Goal: Task Accomplishment & Management: Complete application form

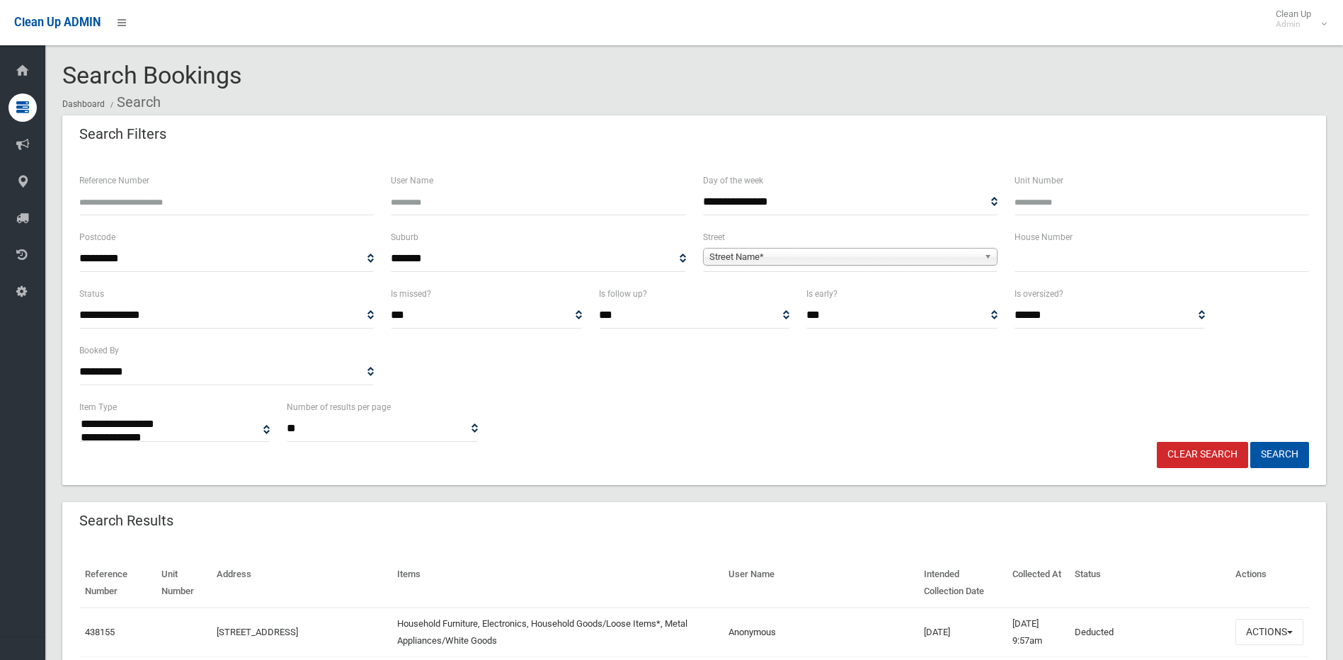
select select
click at [1052, 258] on input "text" at bounding box center [1162, 259] width 295 height 26
type input "**"
click at [792, 251] on span "Street Name*" at bounding box center [843, 257] width 269 height 17
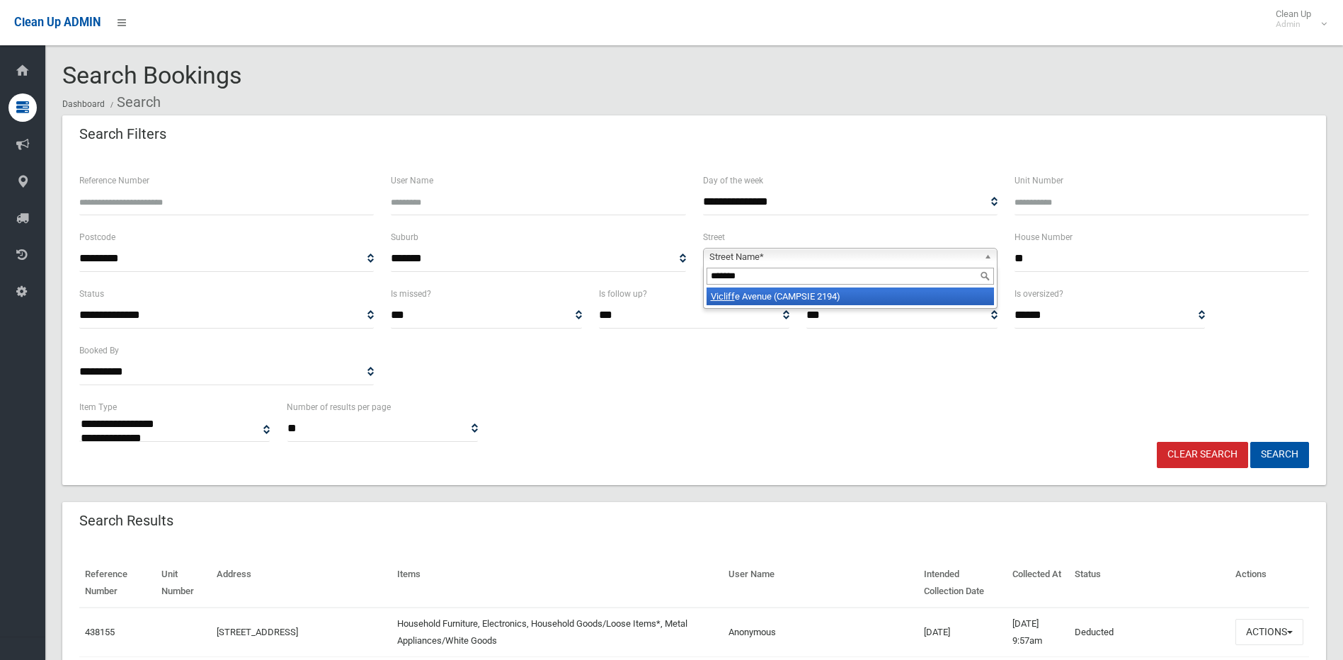
type input "*******"
click at [805, 292] on li "Vicliff e Avenue (CAMPSIE 2194)" at bounding box center [850, 296] width 287 height 18
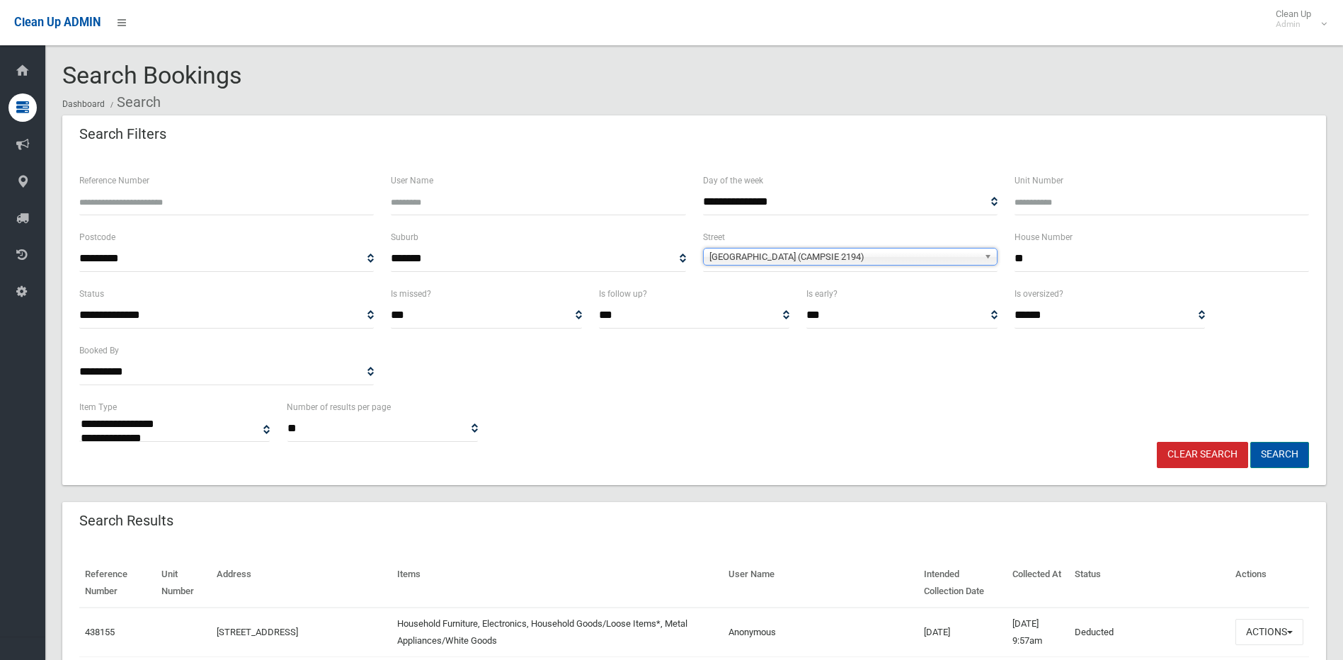
click at [1270, 454] on button "Search" at bounding box center [1279, 455] width 59 height 26
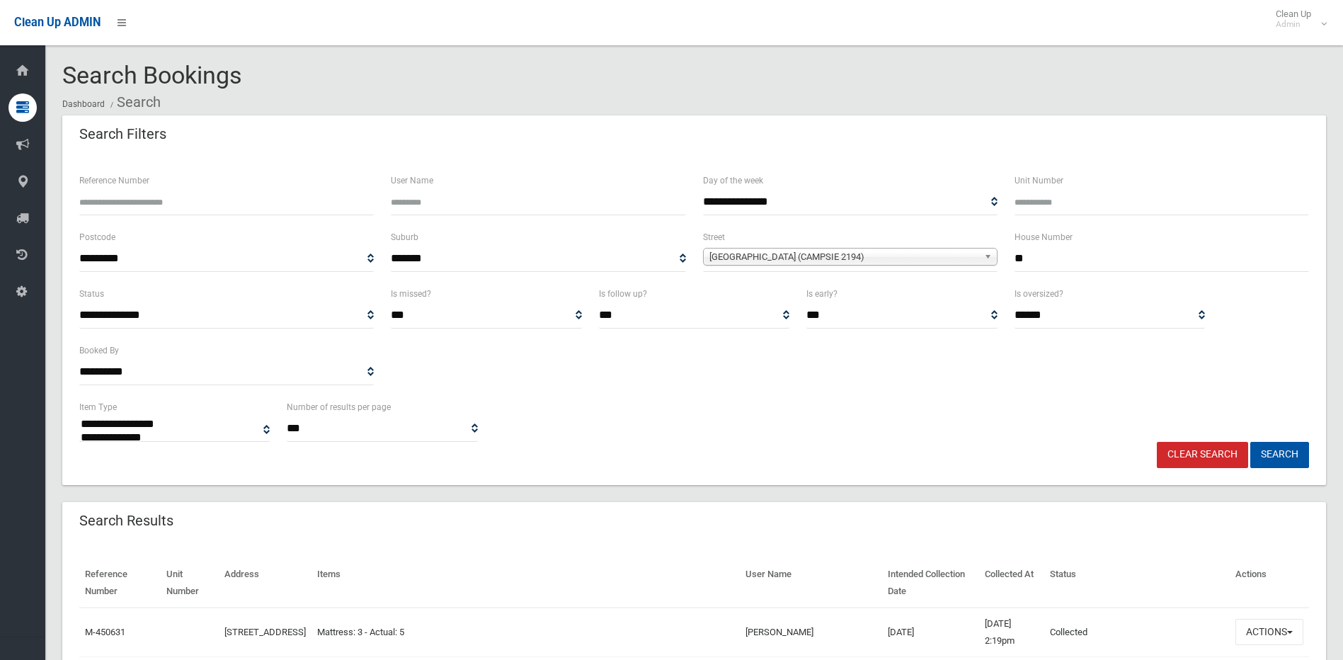
select select
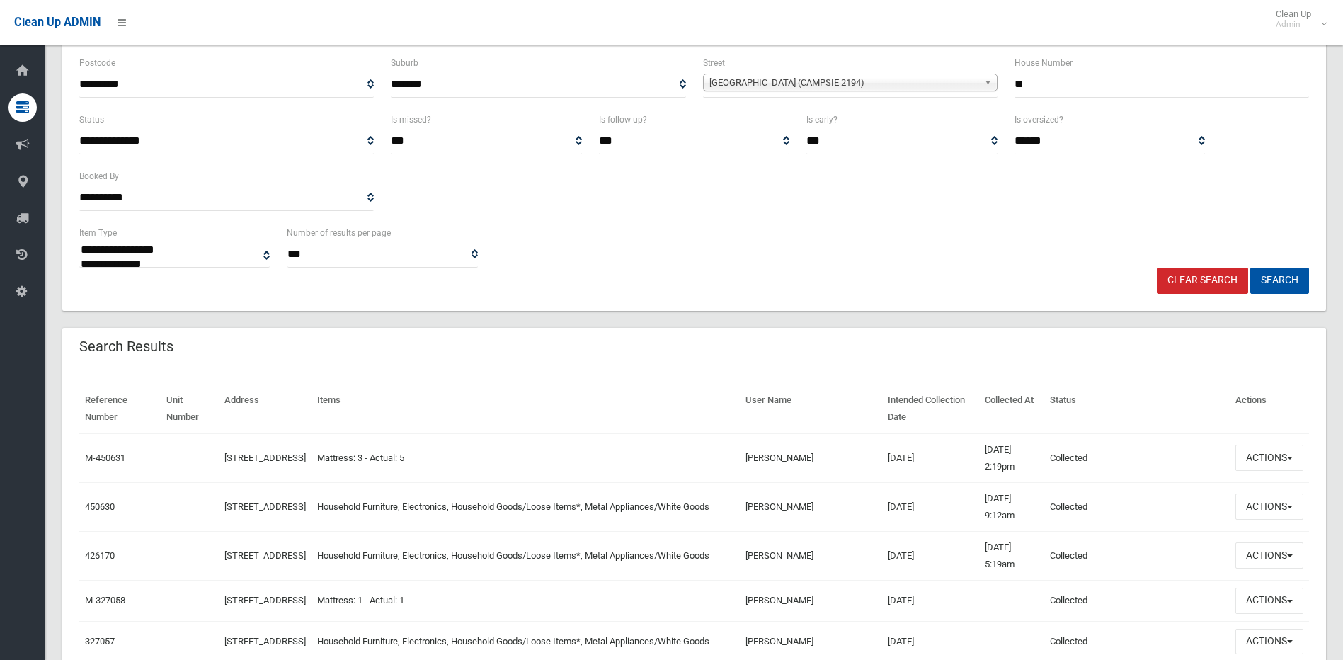
scroll to position [283, 0]
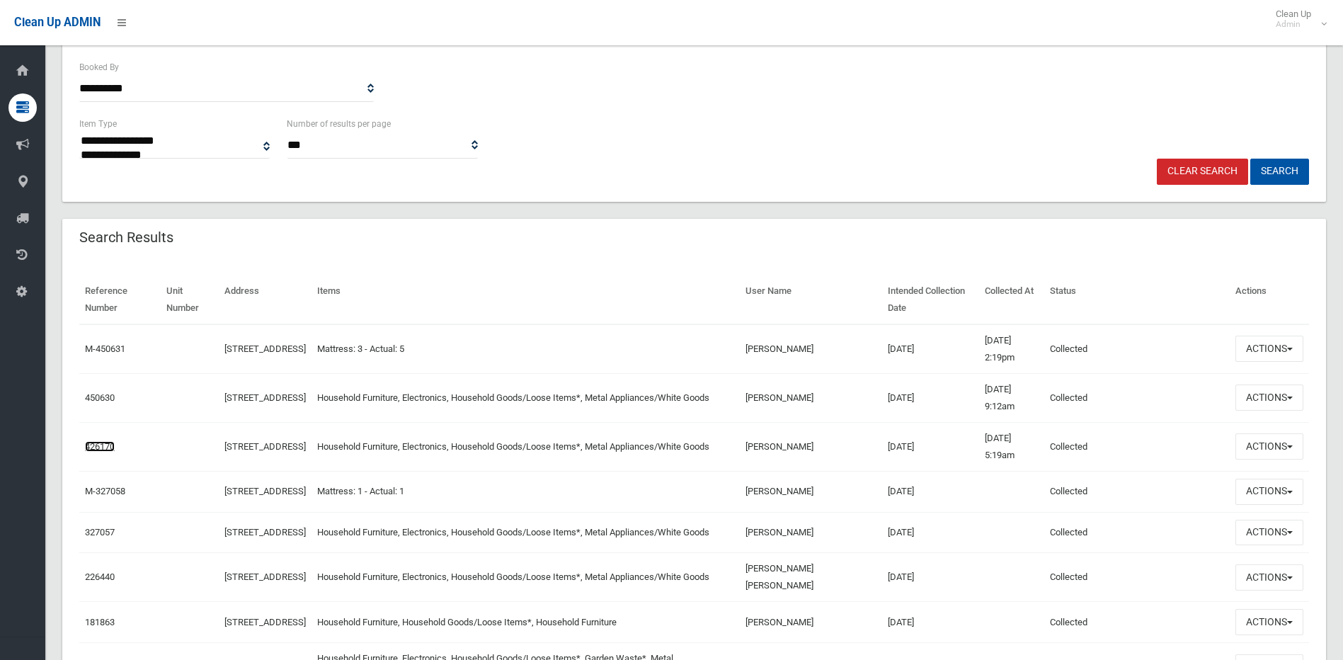
click at [103, 444] on link "426170" at bounding box center [100, 446] width 30 height 11
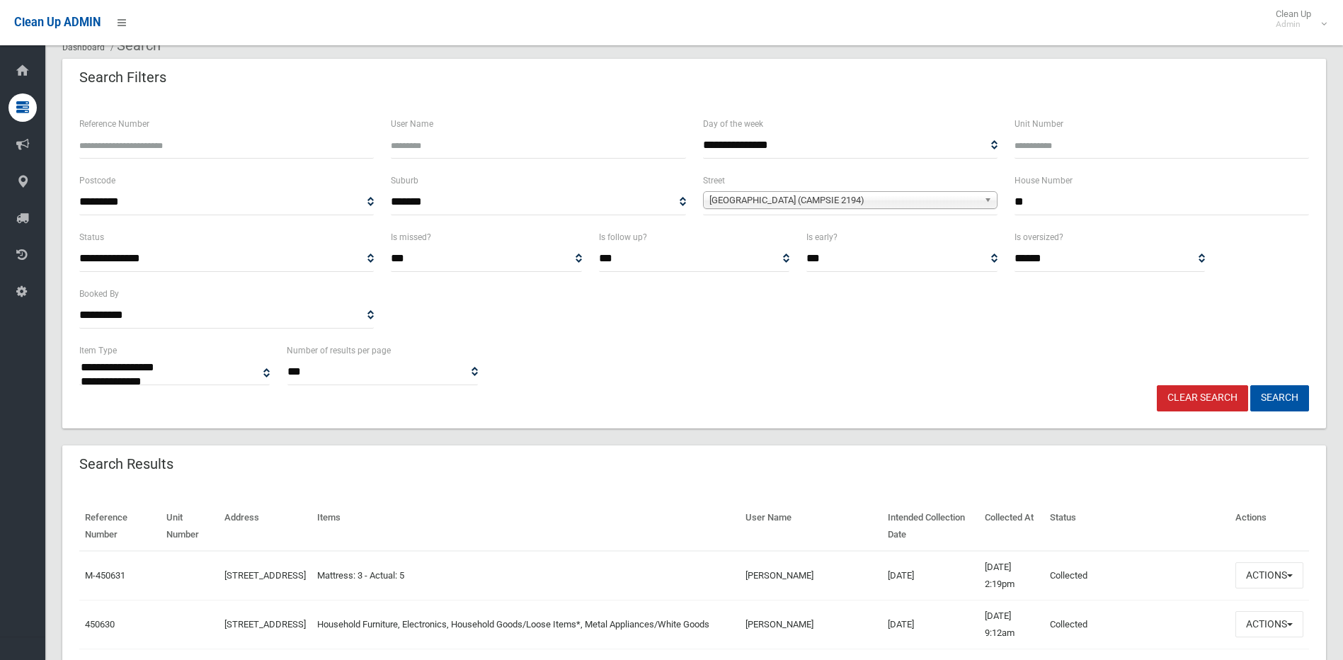
scroll to position [0, 0]
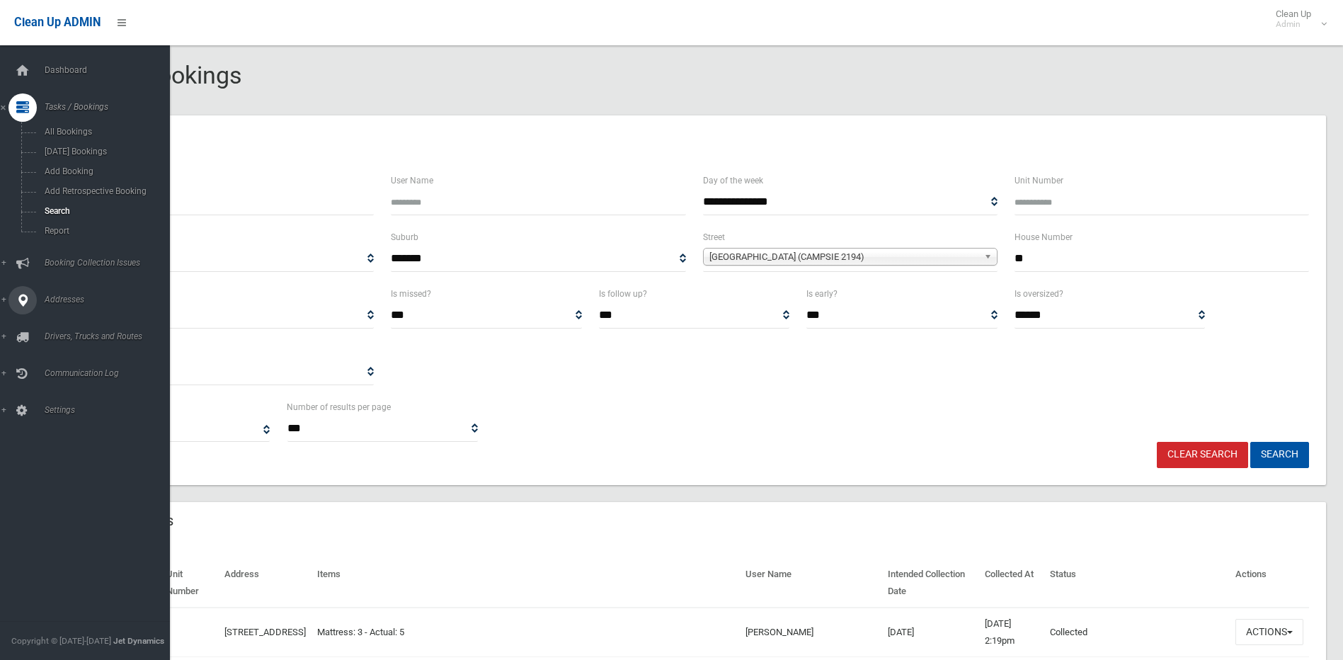
click at [6, 298] on link "Addresses" at bounding box center [90, 300] width 181 height 28
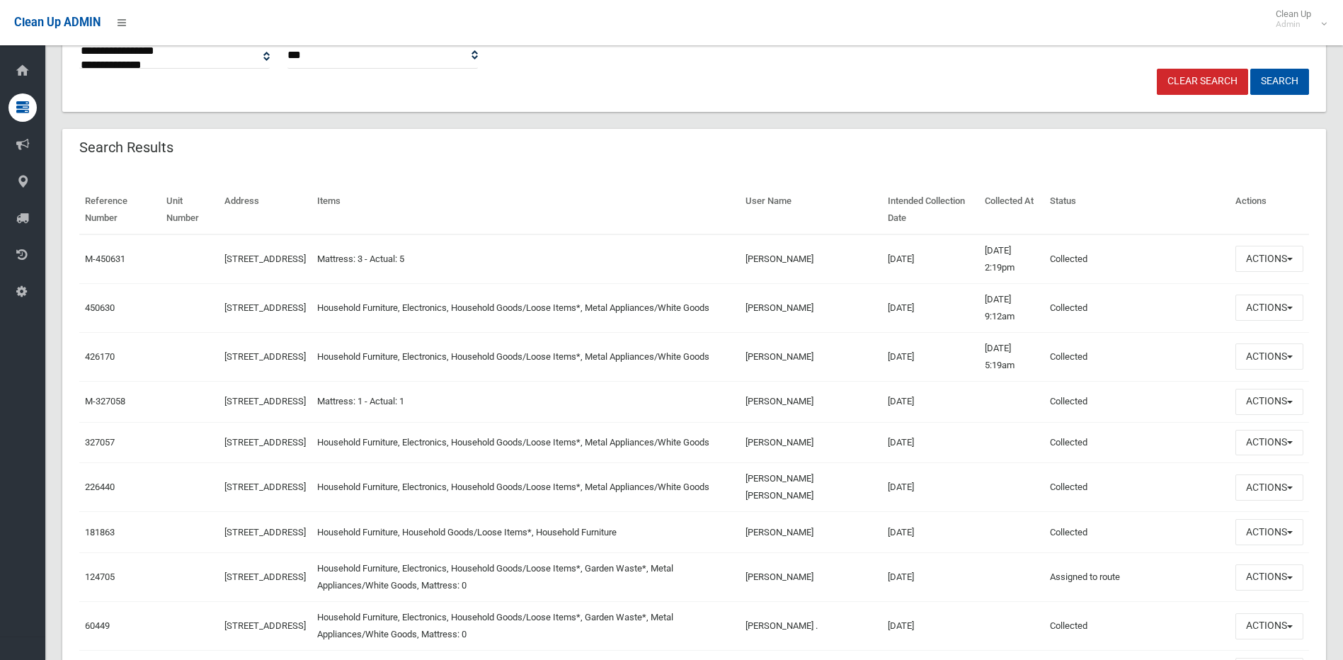
scroll to position [425, 0]
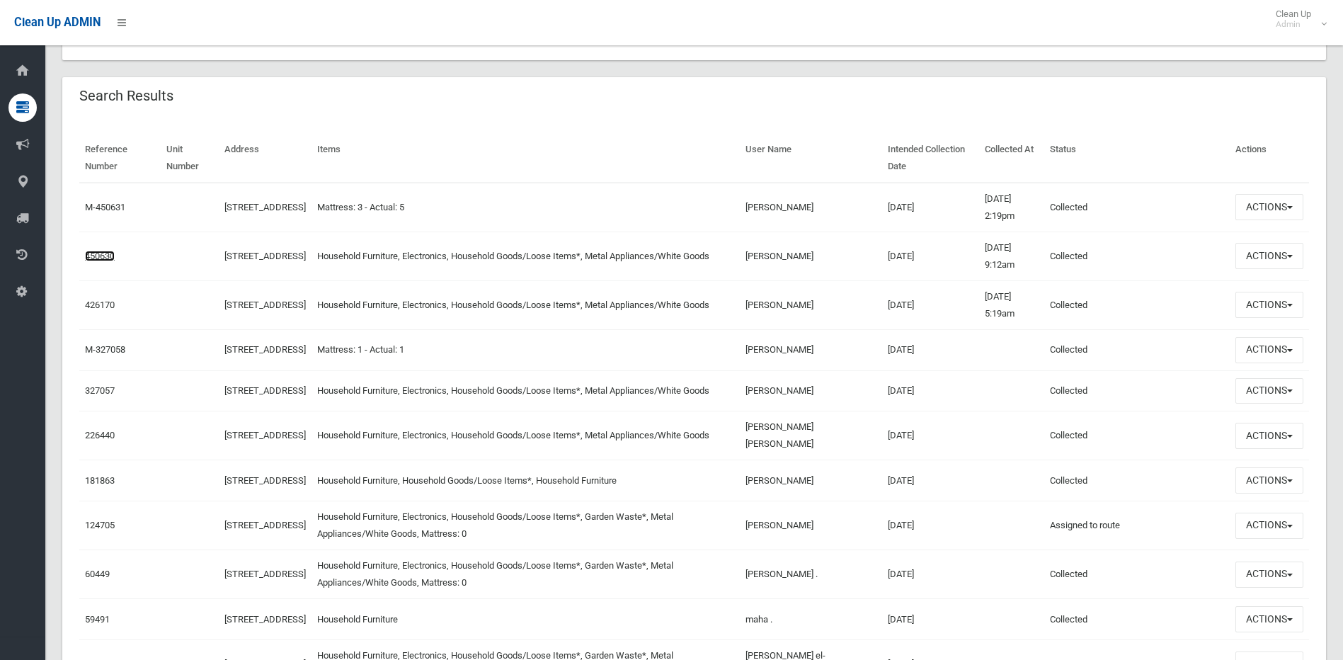
click at [103, 253] on link "450630" at bounding box center [100, 256] width 30 height 11
click at [1263, 251] on button "Actions" at bounding box center [1270, 256] width 68 height 26
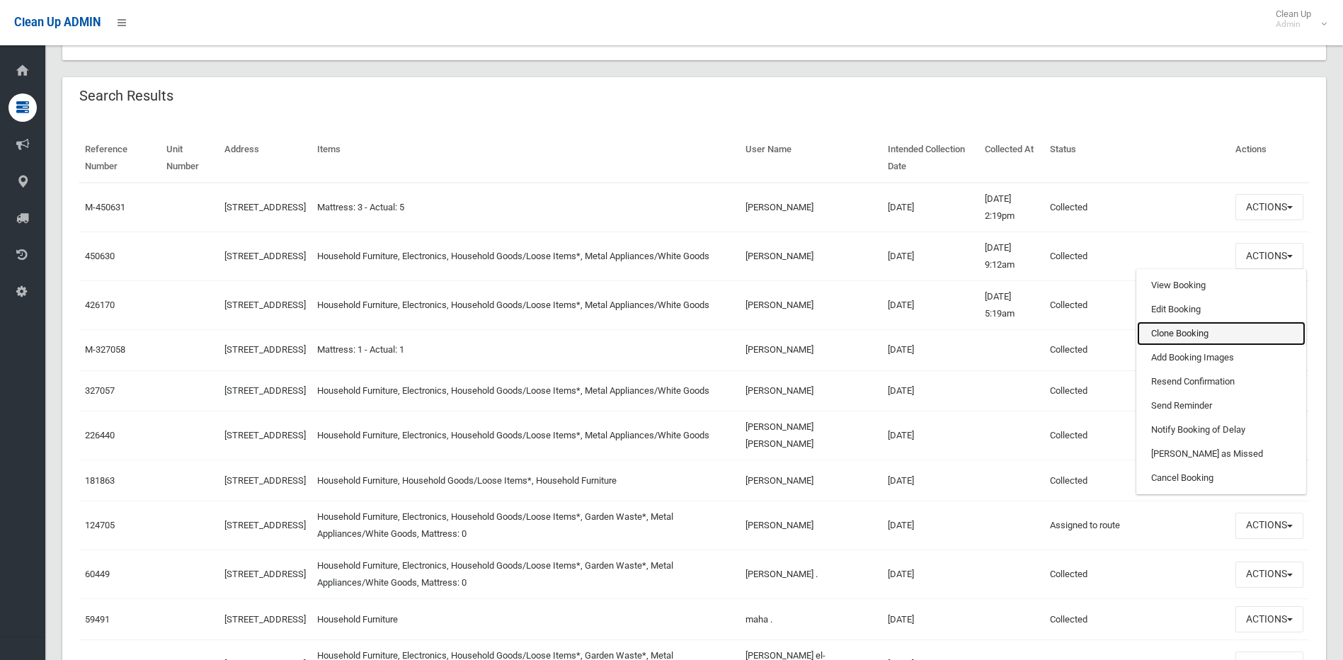
click at [1168, 330] on link "Clone Booking" at bounding box center [1221, 333] width 169 height 24
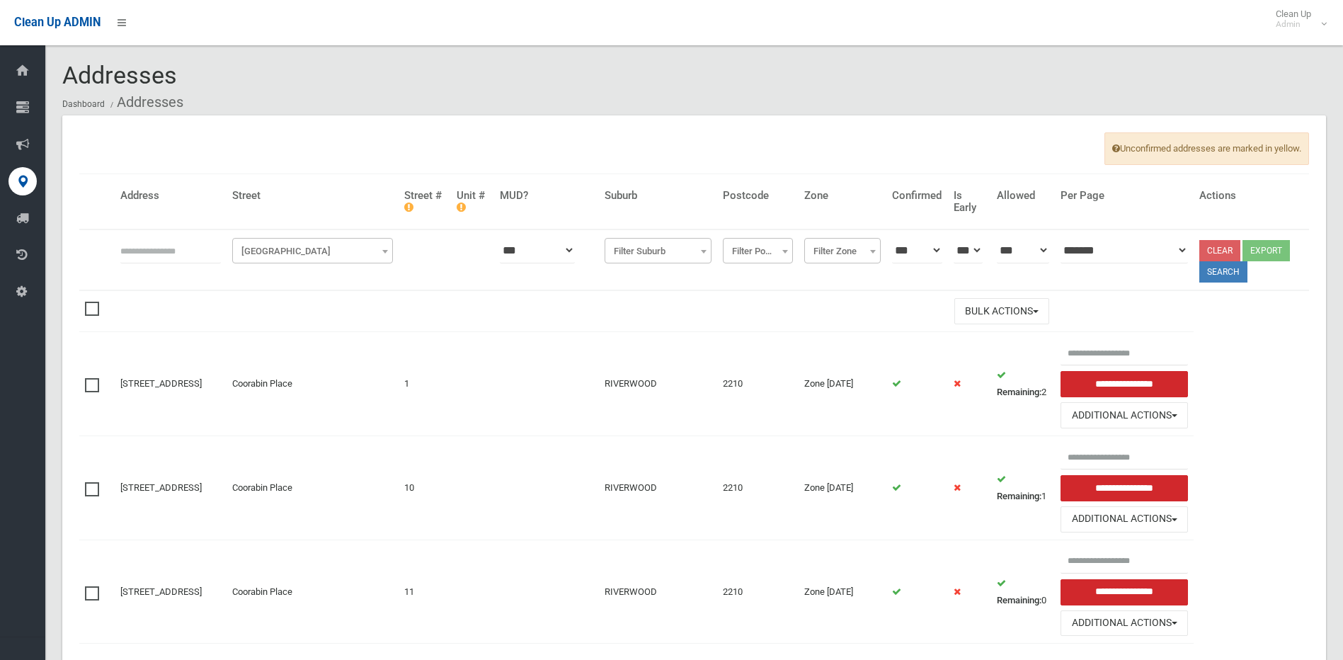
click at [205, 251] on input "text" at bounding box center [170, 250] width 101 height 26
type input "**"
click at [295, 255] on span "Filter Street" at bounding box center [313, 251] width 154 height 20
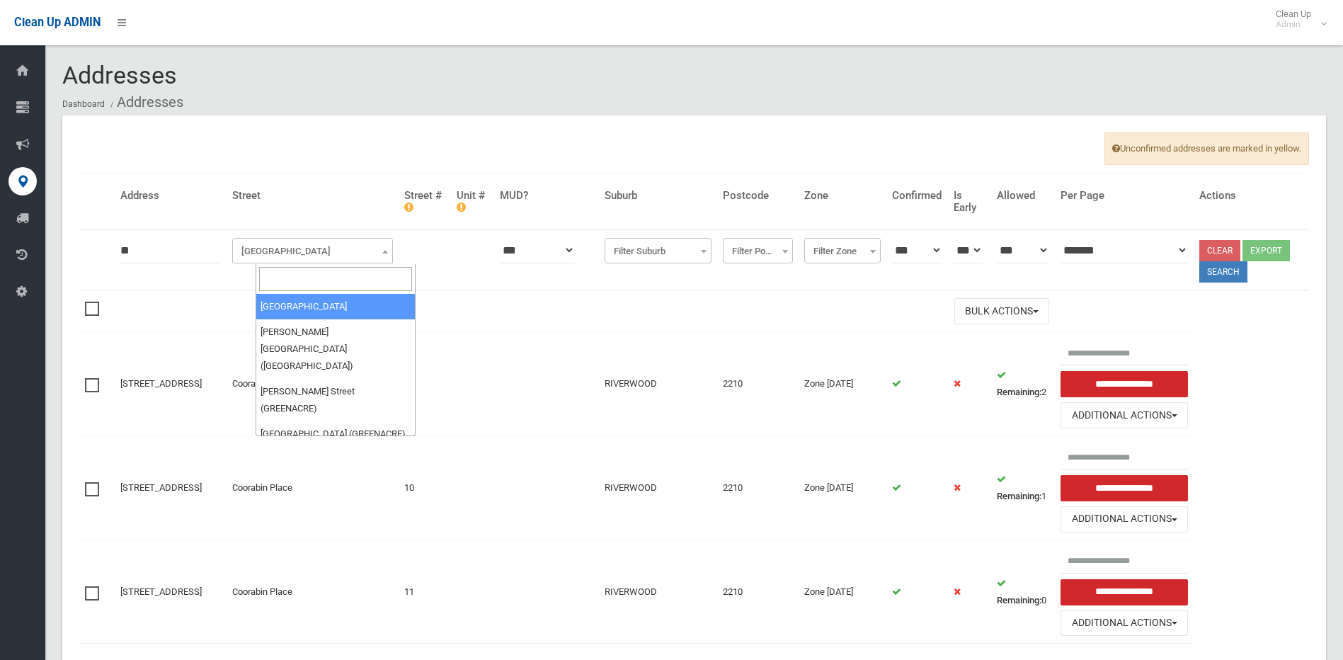
click at [289, 280] on input "search" at bounding box center [336, 279] width 154 height 24
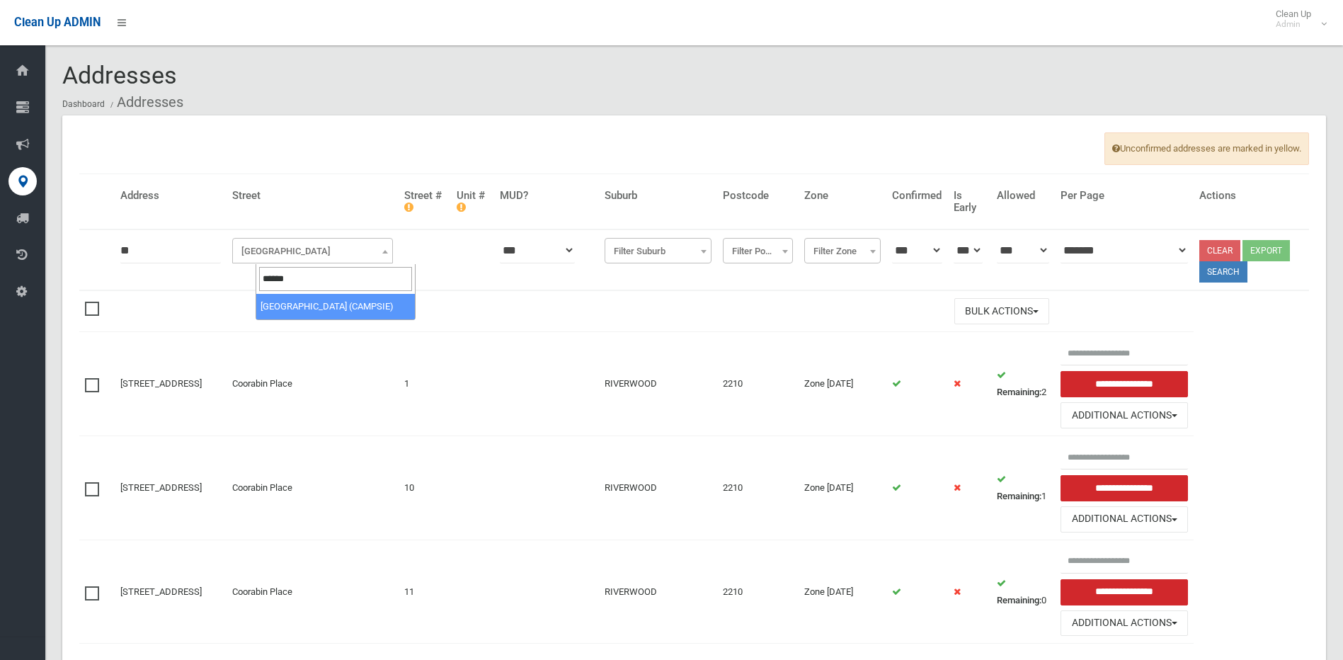
type input "******"
select select "***"
click at [1234, 269] on button "Search" at bounding box center [1223, 271] width 48 height 21
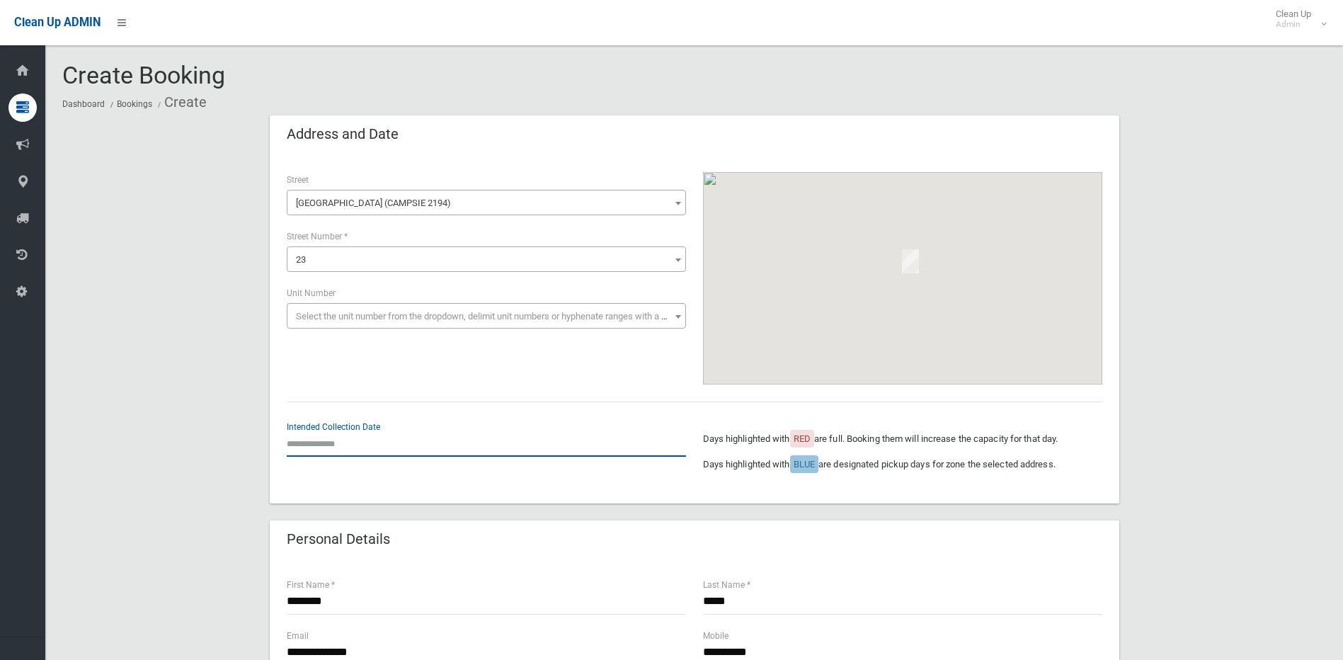
click at [319, 447] on input "text" at bounding box center [486, 443] width 399 height 26
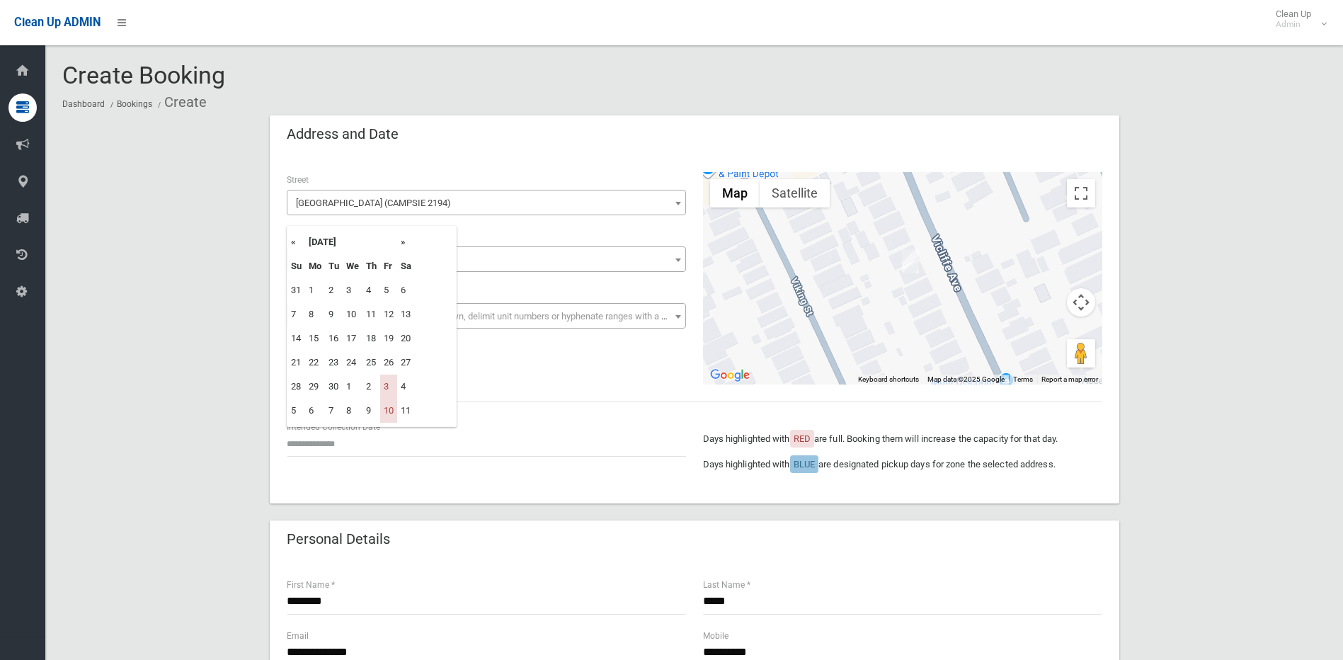
click at [406, 244] on th "»" at bounding box center [406, 242] width 18 height 24
click at [389, 360] on td "24" at bounding box center [388, 362] width 17 height 24
type input "**********"
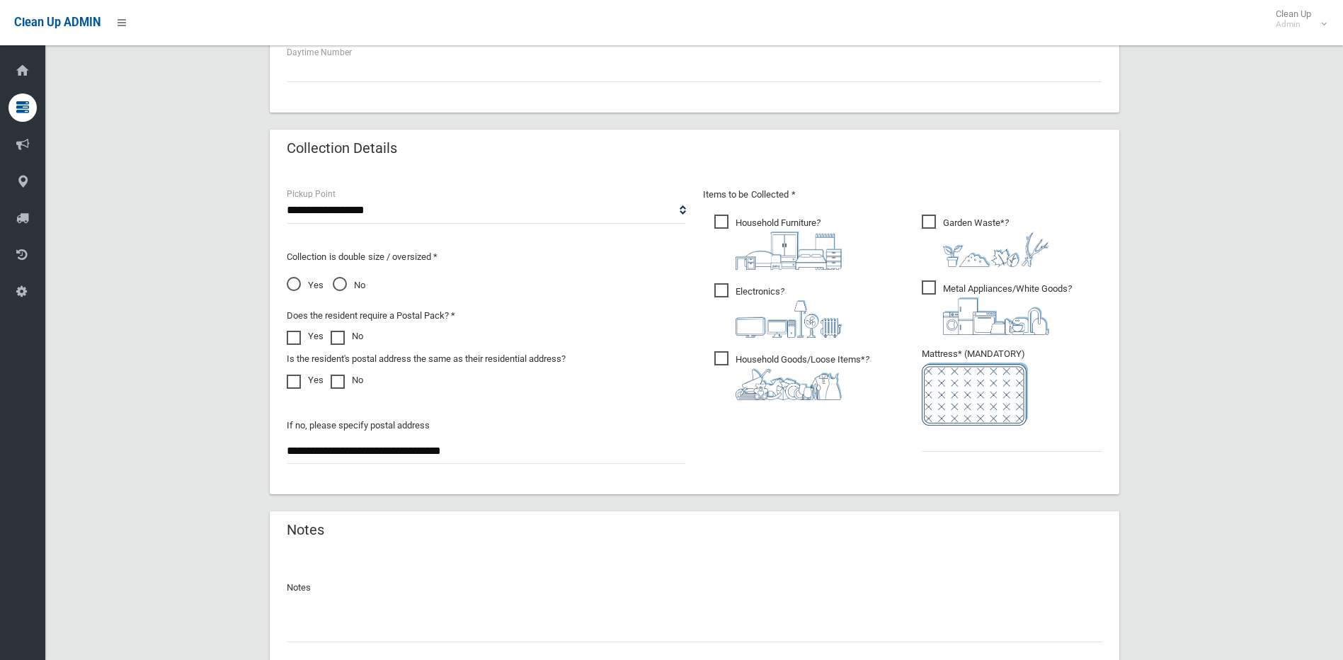
scroll to position [637, 0]
click at [1032, 439] on input "text" at bounding box center [1012, 436] width 181 height 26
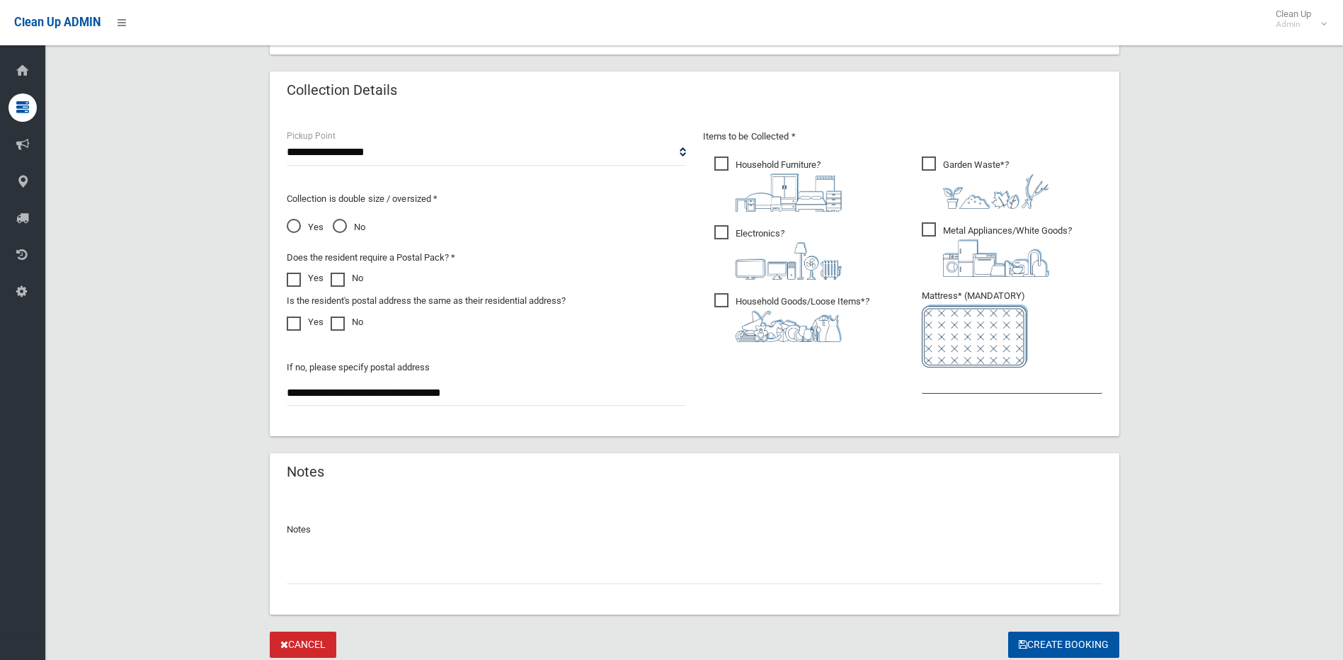
scroll to position [708, 0]
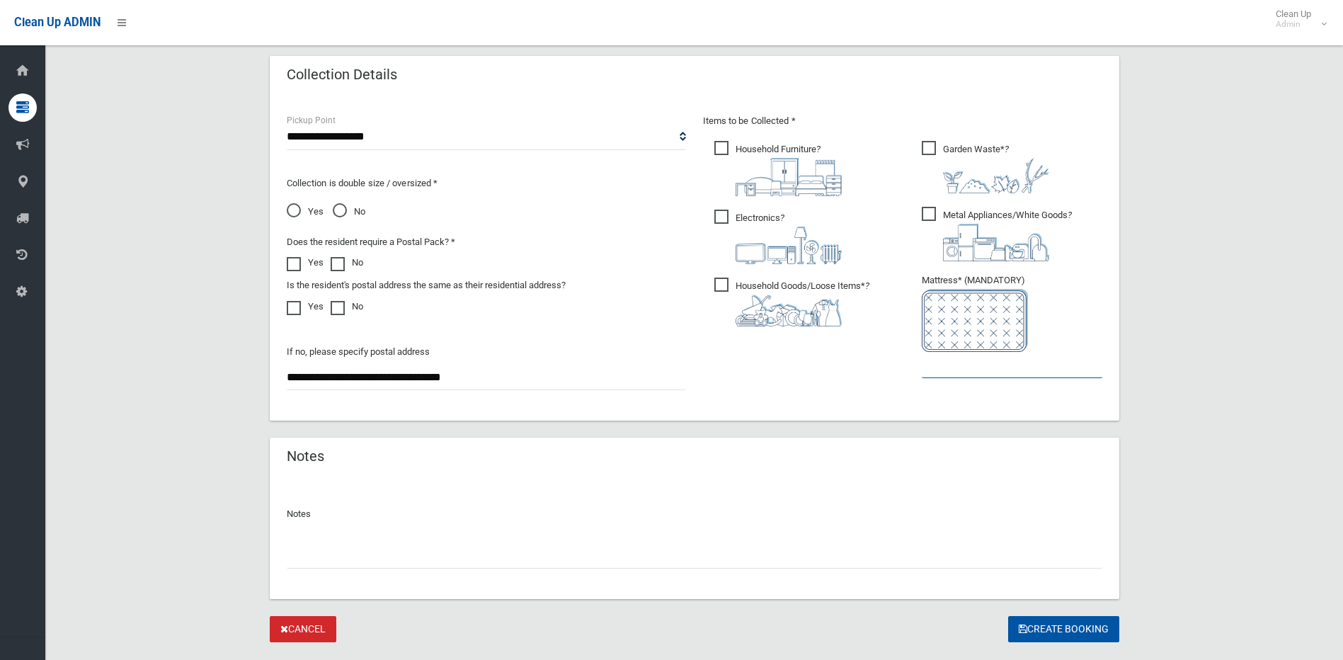
type input "*"
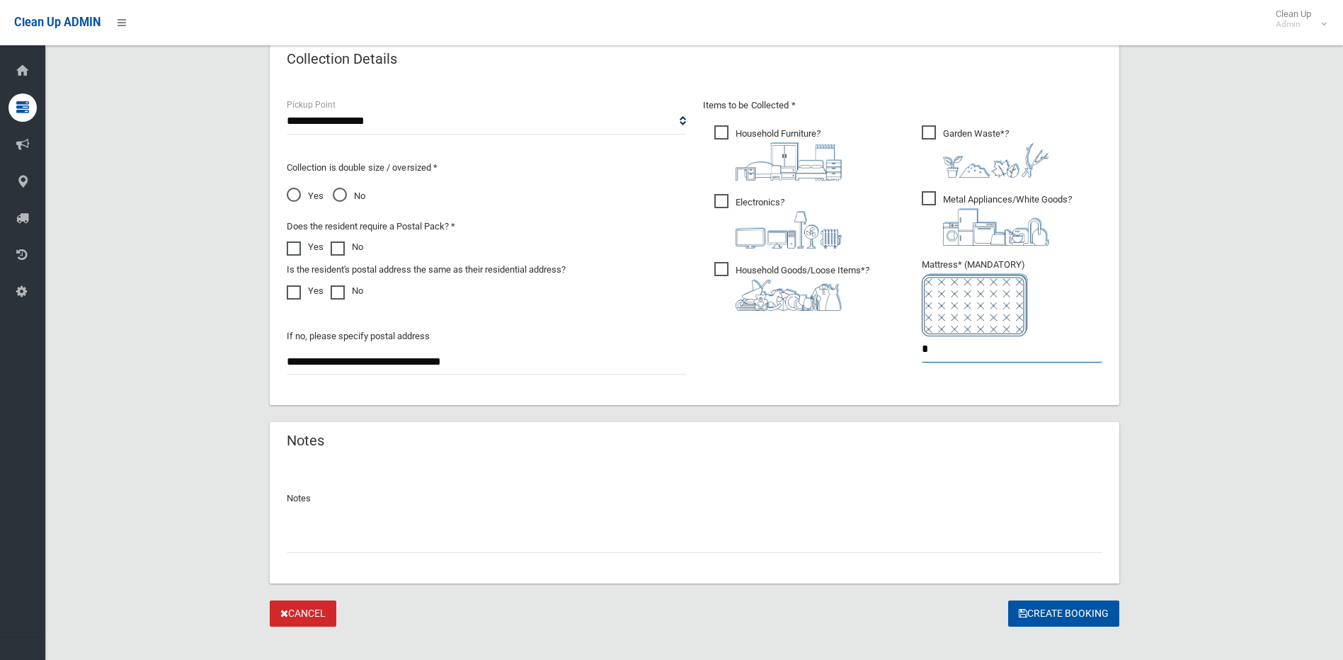
scroll to position [741, 0]
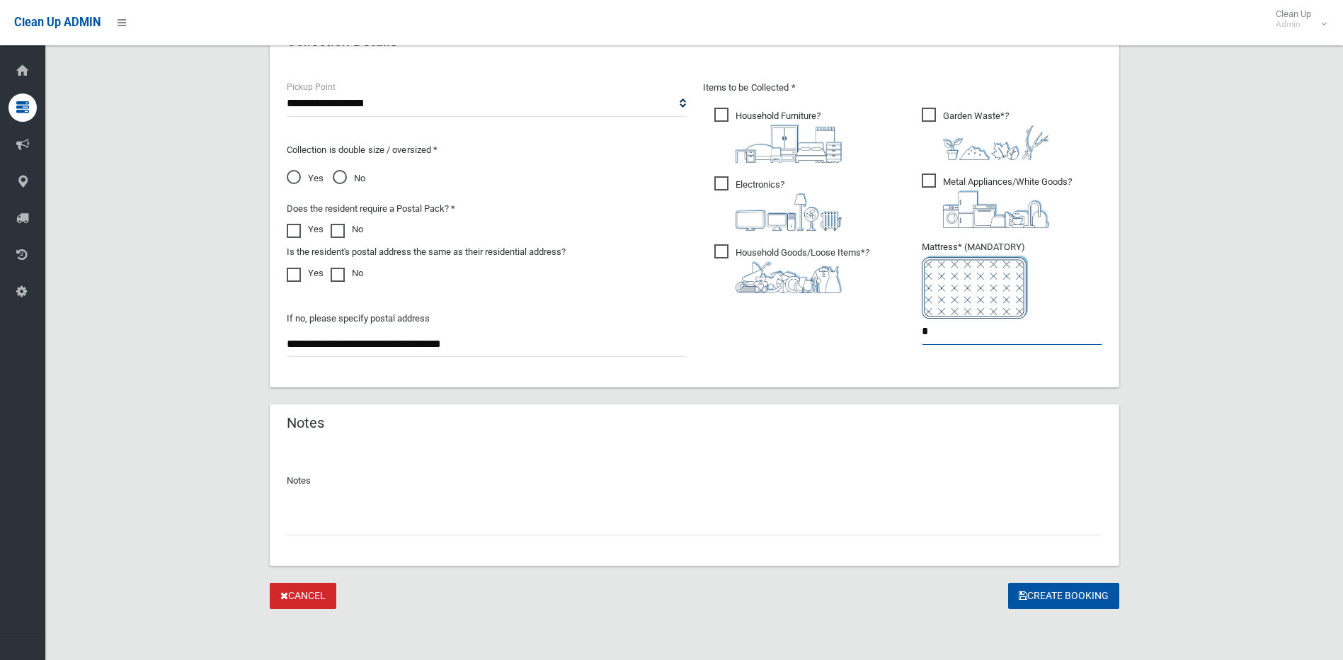
type input "*"
click at [384, 510] on input "text" at bounding box center [695, 522] width 816 height 26
type input "**********"
click at [1049, 593] on button "Create Booking" at bounding box center [1063, 596] width 111 height 26
